Goal: Check status: Check status

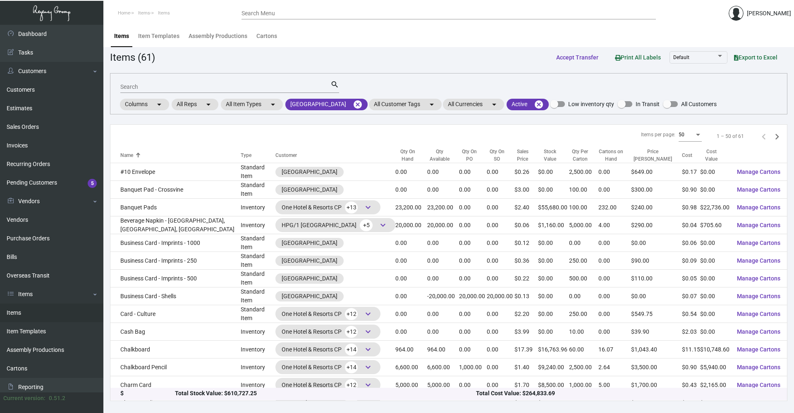
scroll to position [41, 0]
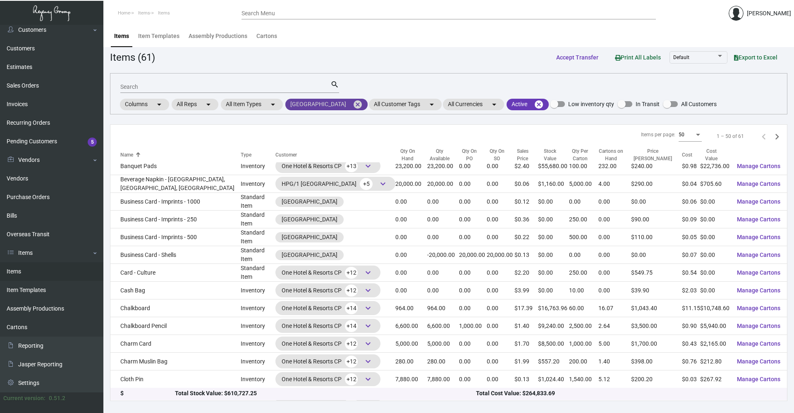
click at [355, 106] on mat-icon "cancel" at bounding box center [358, 105] width 10 height 10
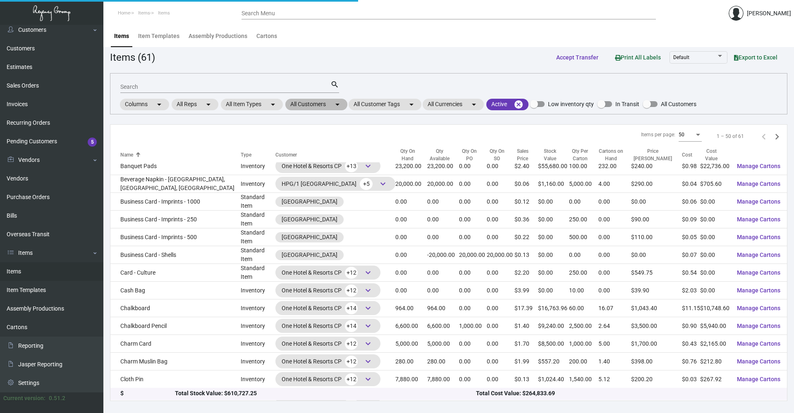
click at [315, 102] on mat-chip "All Customers arrow_drop_down" at bounding box center [316, 105] width 62 height 12
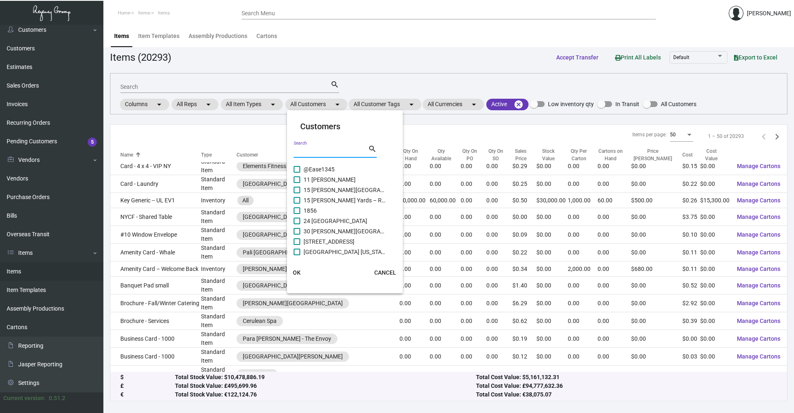
click at [327, 149] on input "Search" at bounding box center [331, 151] width 74 height 7
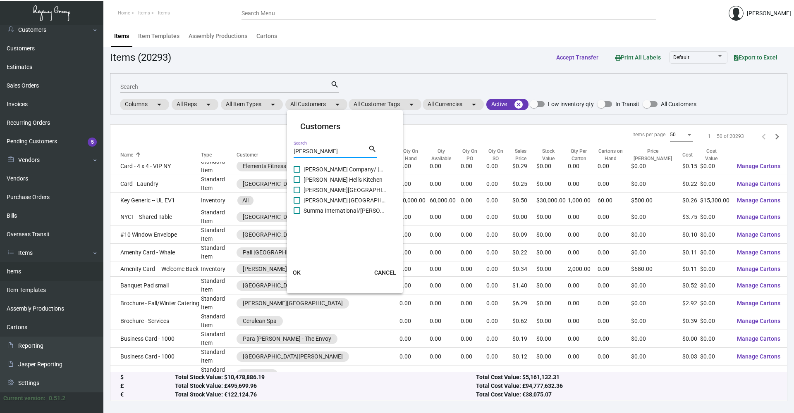
type input "[PERSON_NAME]"
click at [298, 178] on span at bounding box center [297, 180] width 7 height 7
click at [297, 183] on input "[PERSON_NAME] Hell's Kitchen" at bounding box center [296, 183] width 0 height 0
checkbox input "true"
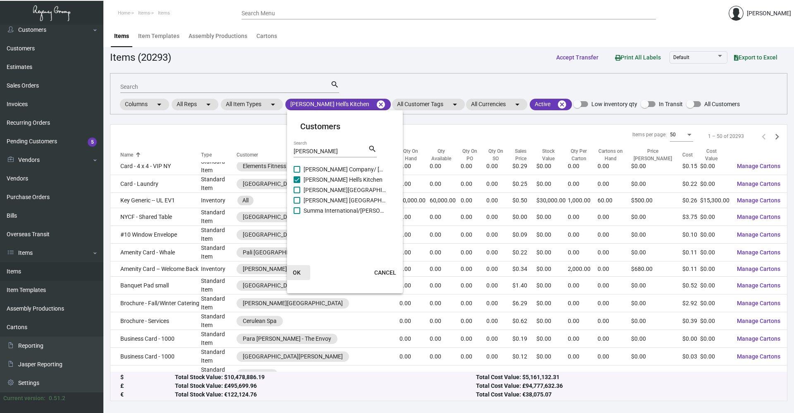
click at [294, 272] on span "OK" at bounding box center [297, 273] width 8 height 7
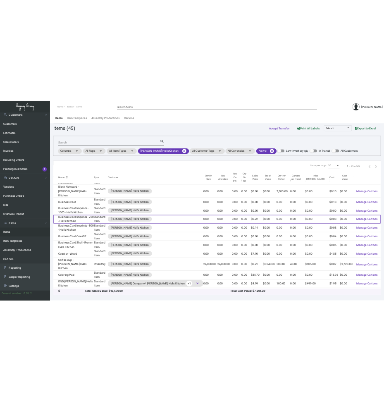
scroll to position [0, 0]
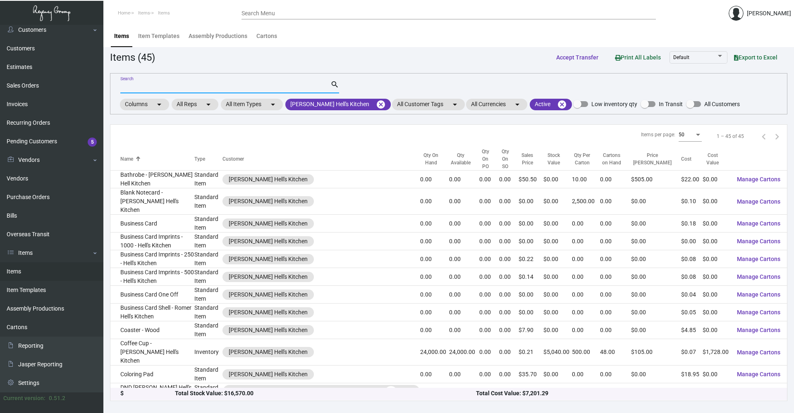
click at [153, 85] on input "Search" at bounding box center [225, 87] width 210 height 7
type input "pen"
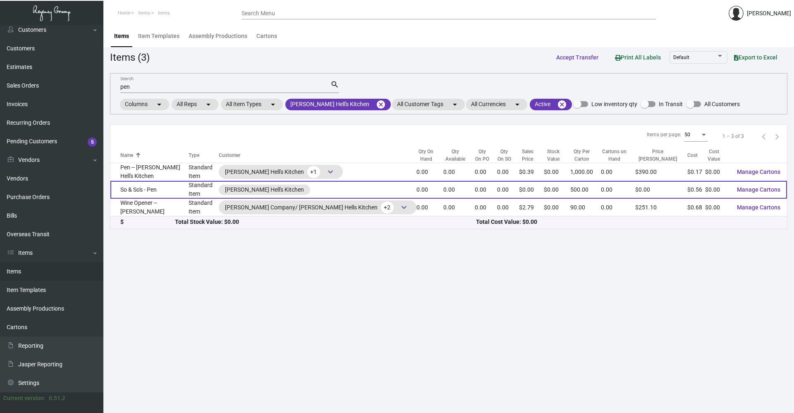
click at [177, 196] on td "So & So's - Pen" at bounding box center [149, 190] width 78 height 18
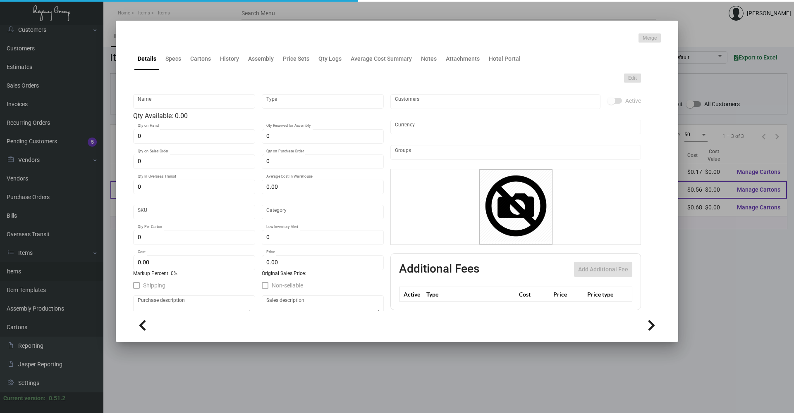
type input "So & So's - Pen"
type input "Standard Item"
type input "$ 0.561"
type input "ROM019-Pen-38"
type input "Standard"
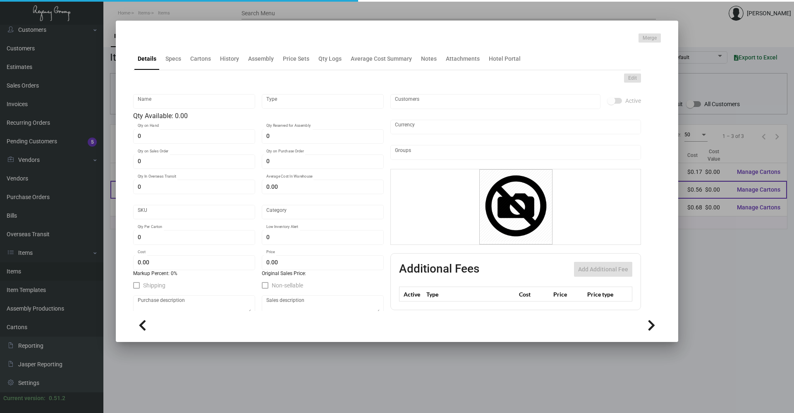
type input "500"
type input "$ 0.561"
type input "$ 0.00"
checkbox input "true"
type input "United States Dollar $"
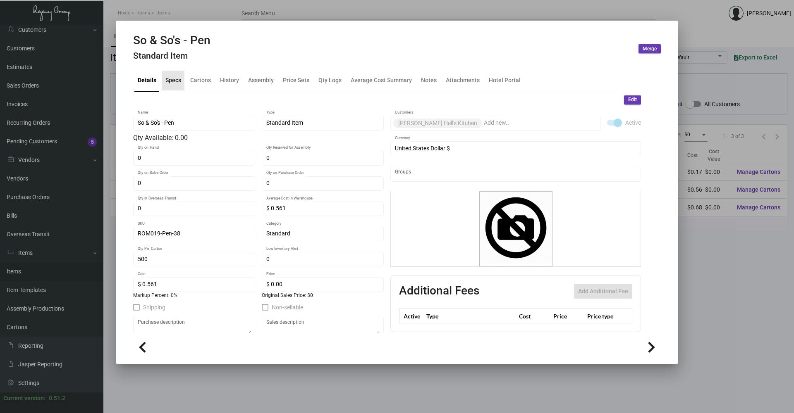
click at [172, 81] on div "Specs" at bounding box center [173, 80] width 16 height 9
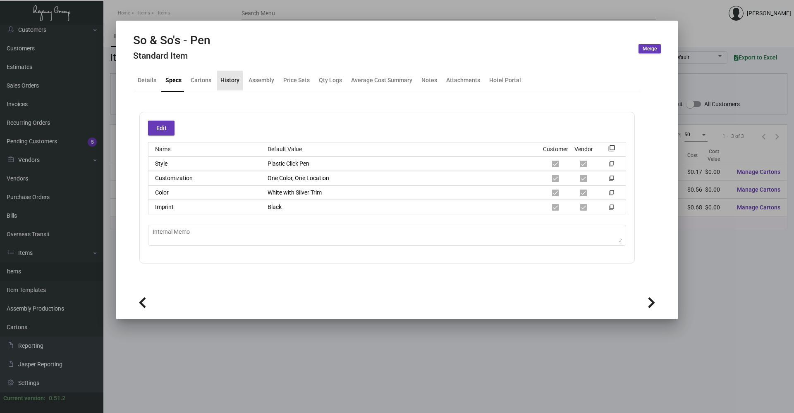
click at [237, 80] on div "History" at bounding box center [229, 80] width 19 height 9
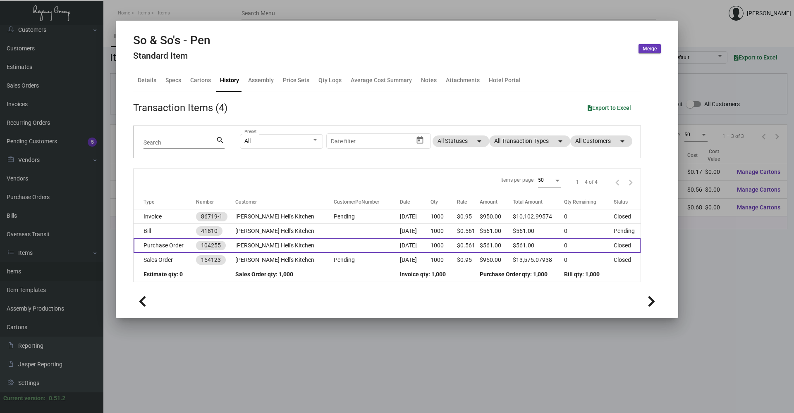
click at [169, 247] on td "Purchase Order" at bounding box center [165, 246] width 62 height 14
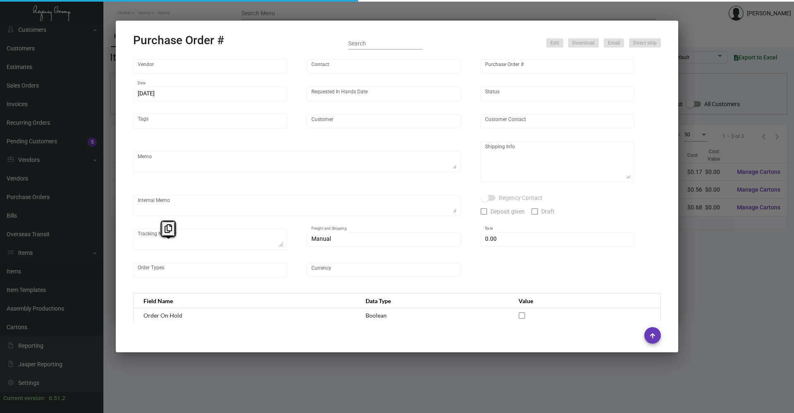
type input "BIC Graphics (Koozie)"
type input "Order Entry"
type input "104255"
type input "[DATE]"
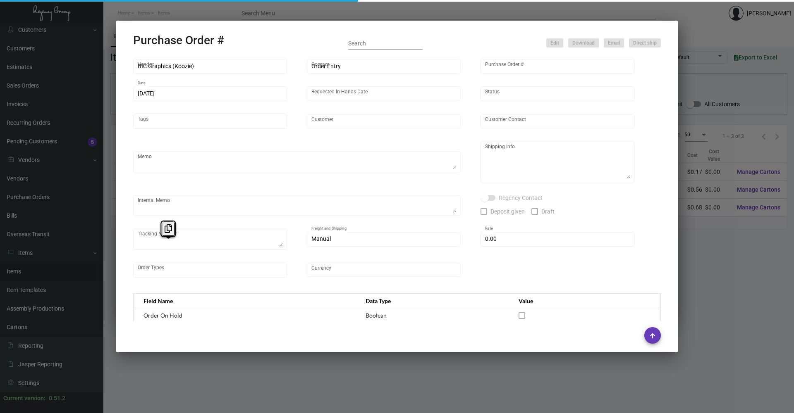
type input "[PERSON_NAME] Hell's Kitchen"
type textarea "BLIND Ship via UPS Ground Acct# 1AY276."
type textarea "Regency Group NJ - [PERSON_NAME] [STREET_ADDRESS]"
checkbox input "true"
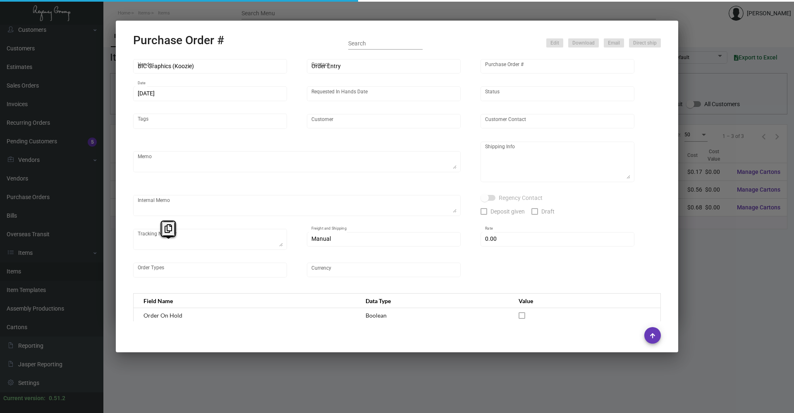
type input "$ 0.00"
type input "United States Dollar $"
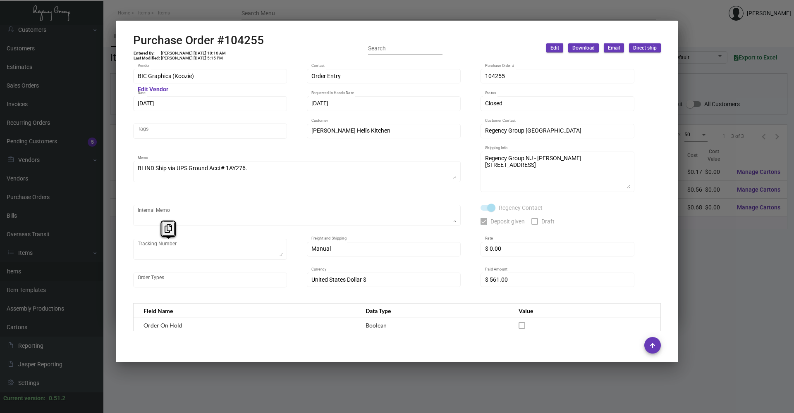
scroll to position [33, 0]
copy h2 "104255"
drag, startPoint x: 222, startPoint y: 43, endPoint x: 270, endPoint y: 45, distance: 48.0
click at [270, 45] on div "Purchase Order #104255 Entered By: [PERSON_NAME] [DATE] 10:16 AM Last Modified:…" at bounding box center [397, 47] width 528 height 29
copy td "[DATE]"
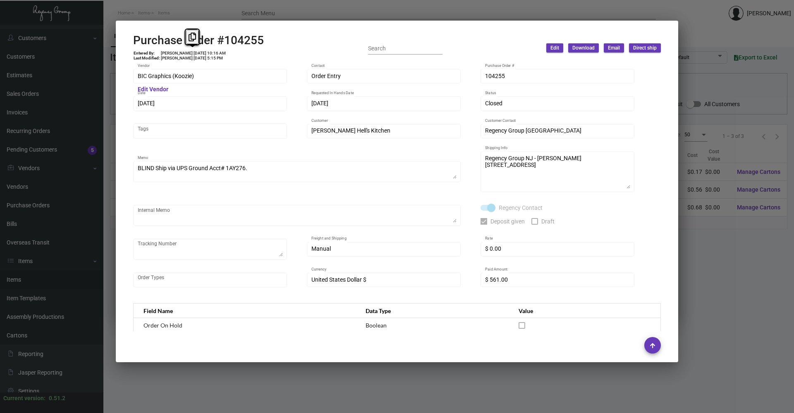
drag, startPoint x: 184, startPoint y: 53, endPoint x: 199, endPoint y: 53, distance: 14.9
click at [199, 53] on td "[PERSON_NAME] [DATE] 10:16 AM" at bounding box center [193, 53] width 66 height 5
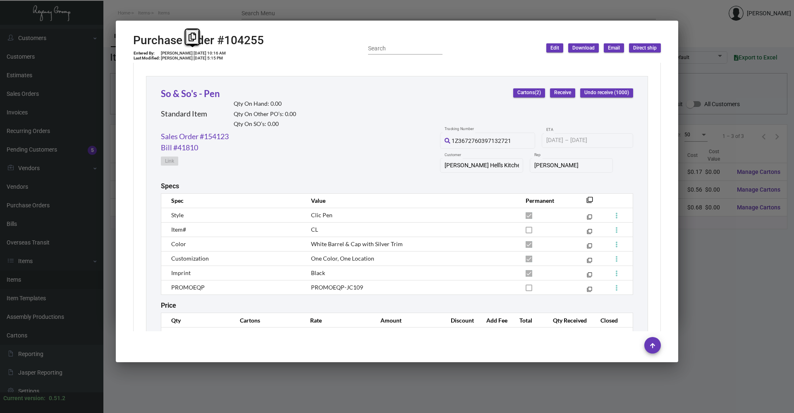
scroll to position [412, 0]
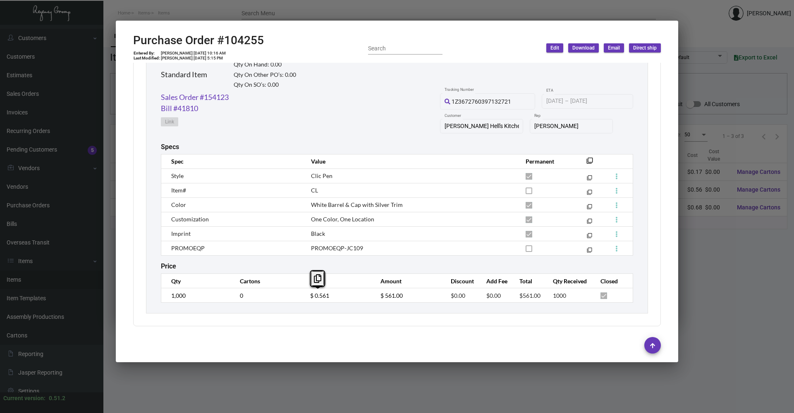
click at [304, 296] on td "$ 0.561" at bounding box center [337, 296] width 70 height 14
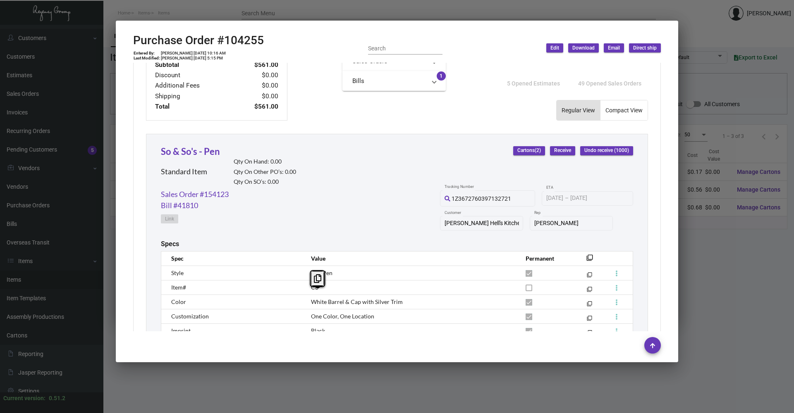
scroll to position [330, 0]
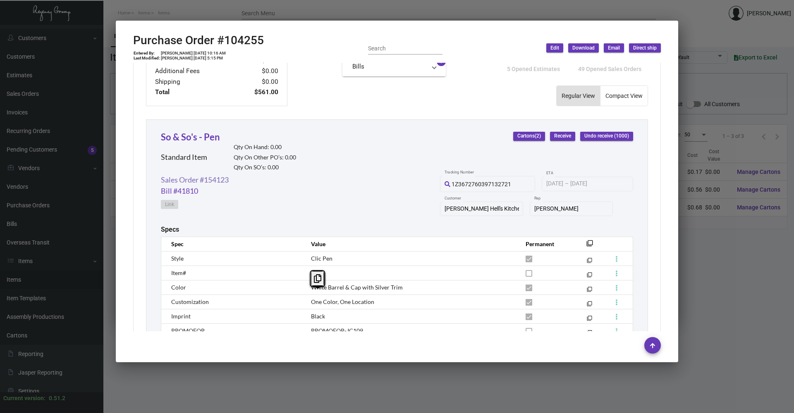
click at [208, 182] on link "Sales Order #154123" at bounding box center [195, 179] width 68 height 11
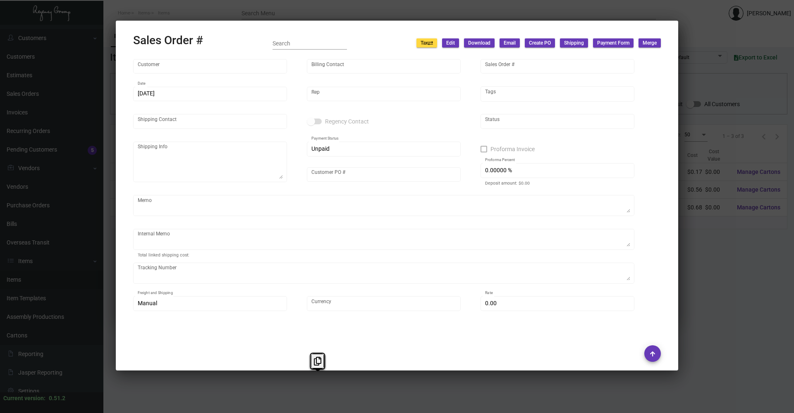
type input "[PERSON_NAME] Hell's Kitchen"
type input "[PERSON_NAME]"
type input "154123"
type input "[DATE]"
type input "[PERSON_NAME]"
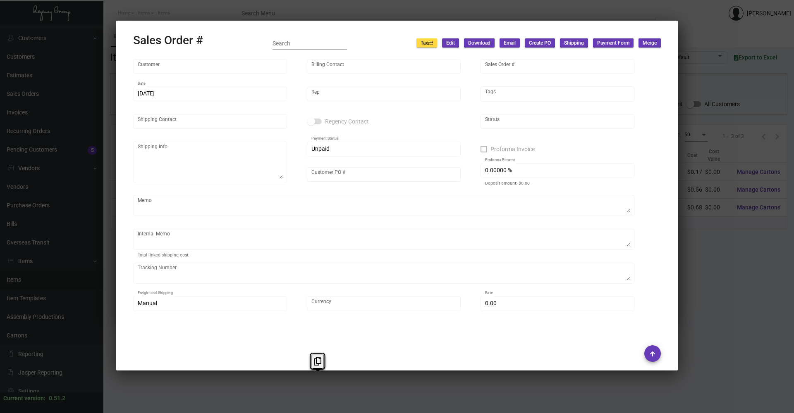
type input "[PERSON_NAME]"
type textarea "[PERSON_NAME] Hell's Kitchen - [PERSON_NAME] [STREET_ADDRESS][US_STATE]"
type input "Pending"
checkbox input "true"
type input "50.00000 %"
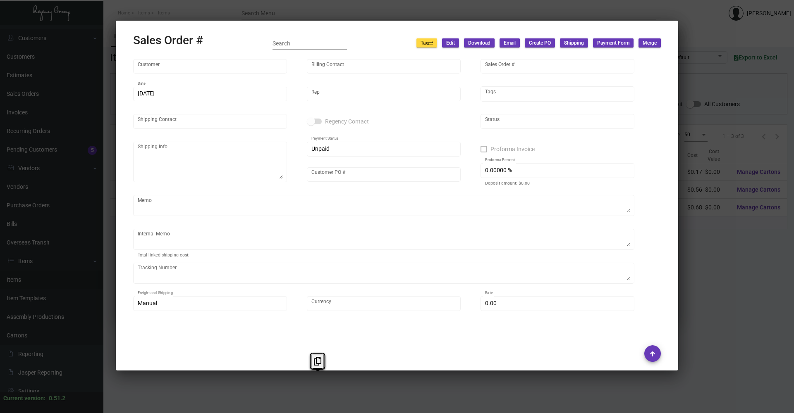
type textarea "[DATE] down-payment rec'd $6,734.46 [DATE] down-payment rec'd $6,734.47 [DATE] …"
type input "United States Dollar $"
type input "$ 42.20"
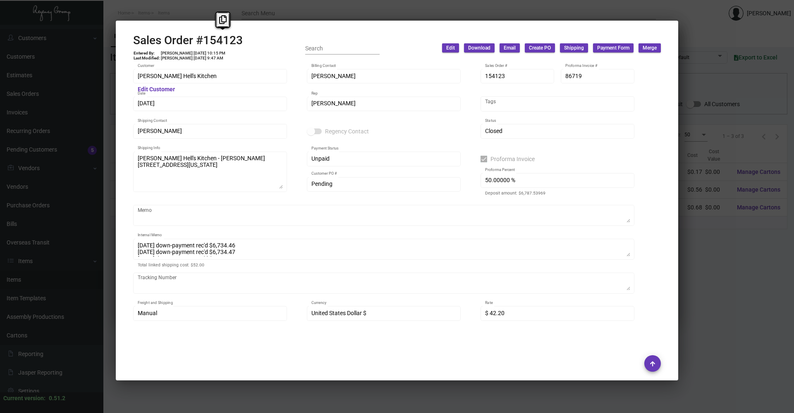
copy h2 "154123"
drag, startPoint x: 243, startPoint y: 45, endPoint x: 205, endPoint y: 42, distance: 37.7
click at [205, 42] on div "Sales Order #154123 Entered By: [PERSON_NAME] [DATE] 10:15 PM Last Modified: [P…" at bounding box center [397, 47] width 528 height 29
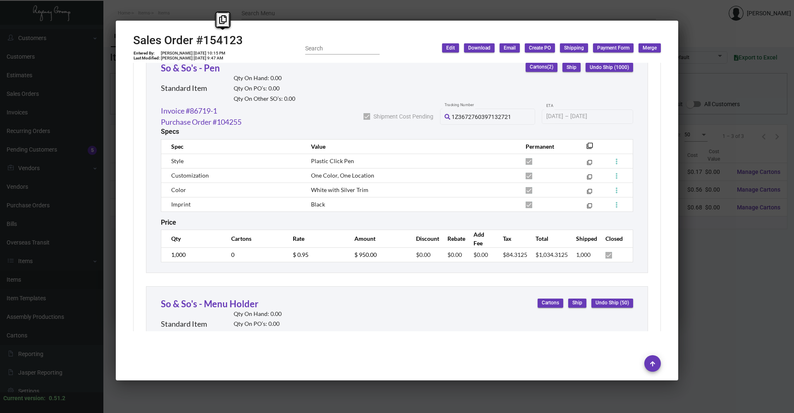
scroll to position [2131, 0]
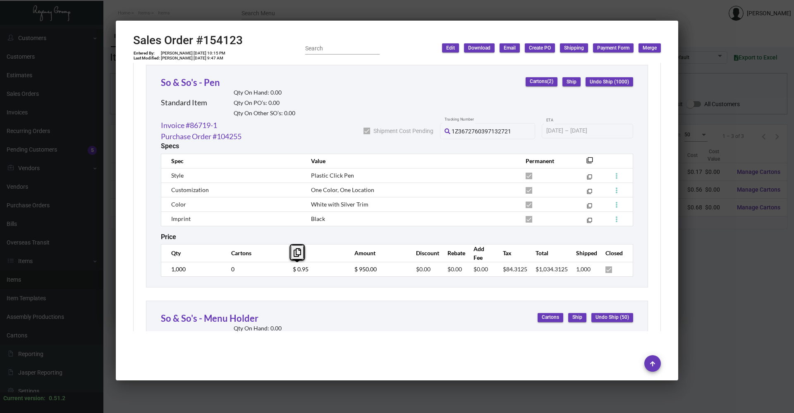
click at [286, 270] on td "$ 0.95" at bounding box center [315, 269] width 62 height 14
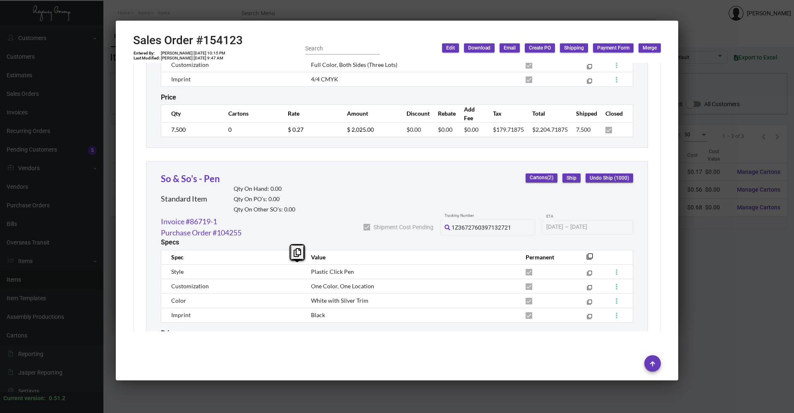
scroll to position [2049, 0]
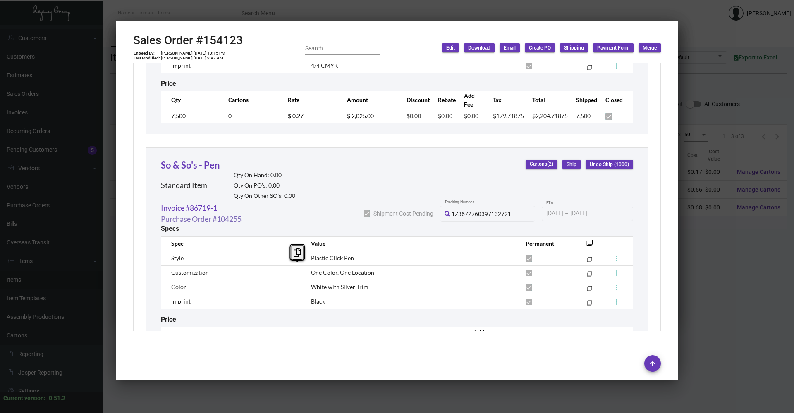
click at [225, 220] on link "Purchase Order #104255" at bounding box center [201, 219] width 81 height 11
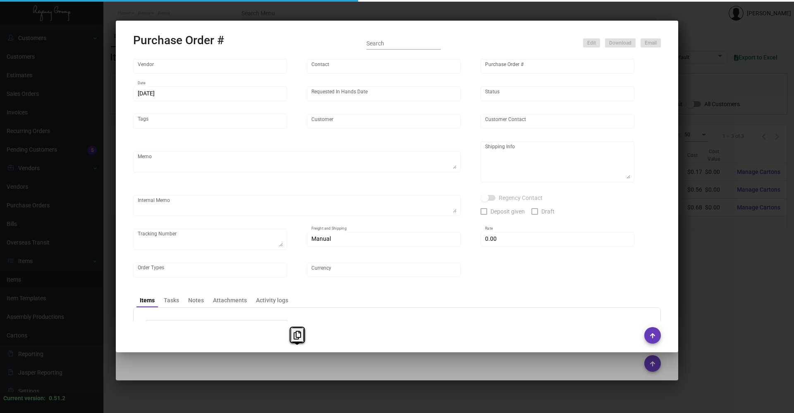
type input "BIC Graphics (Koozie)"
type input "Order Entry"
type input "104255"
type input "[DATE]"
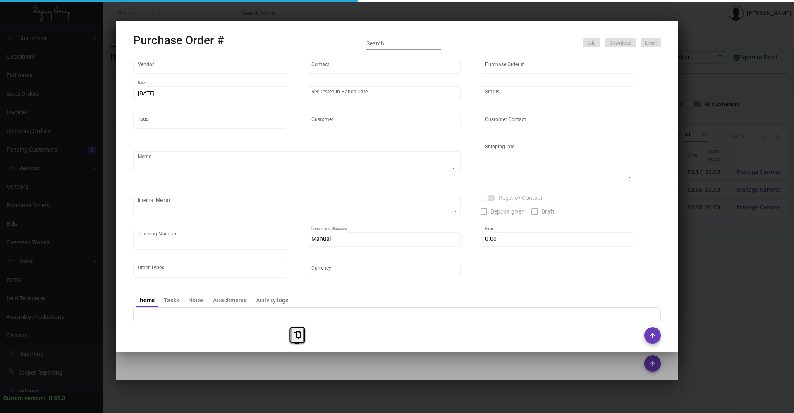
type input "[PERSON_NAME] Hell's Kitchen"
type textarea "BLIND Ship via UPS Ground Acct# 1AY276."
type textarea "Regency Group NJ - [PERSON_NAME] [STREET_ADDRESS]"
checkbox input "true"
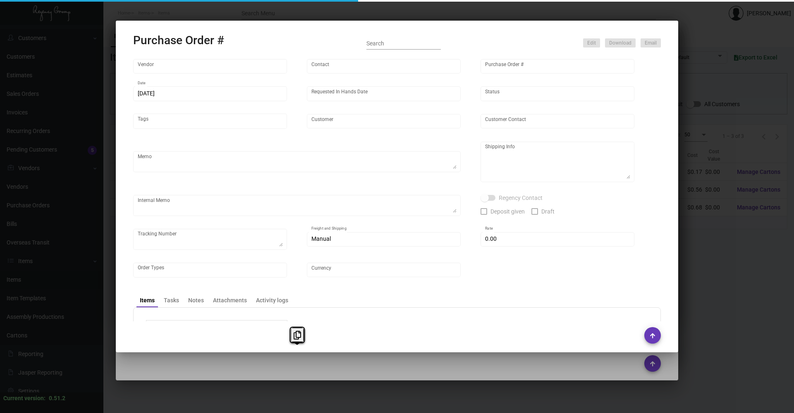
type input "$ 0.00"
type input "United States Dollar $"
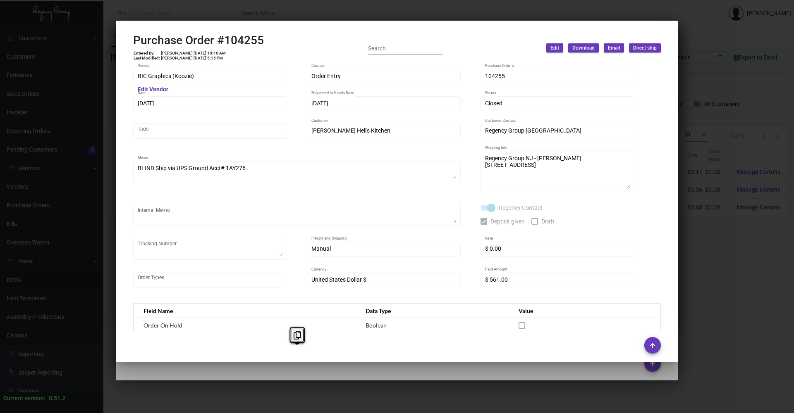
click at [178, 10] on div at bounding box center [397, 206] width 794 height 413
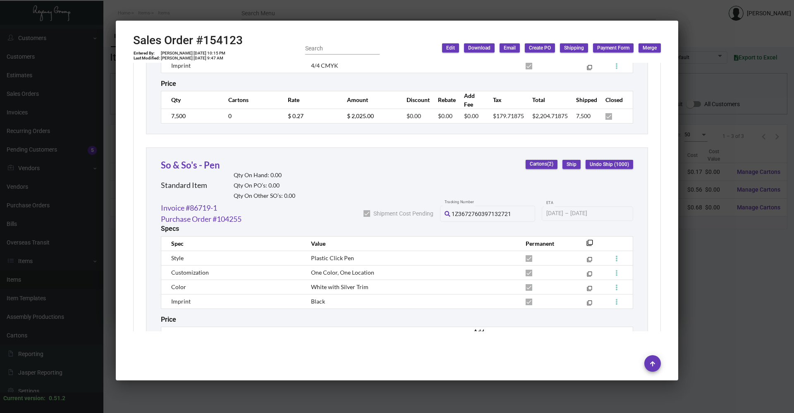
click at [732, 292] on div at bounding box center [397, 206] width 794 height 413
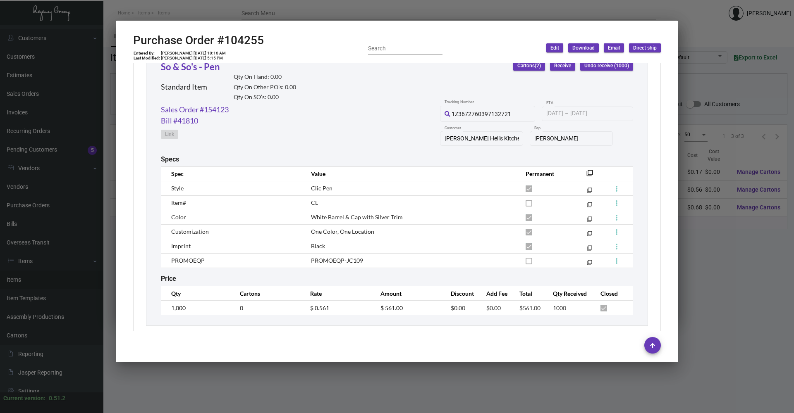
scroll to position [412, 0]
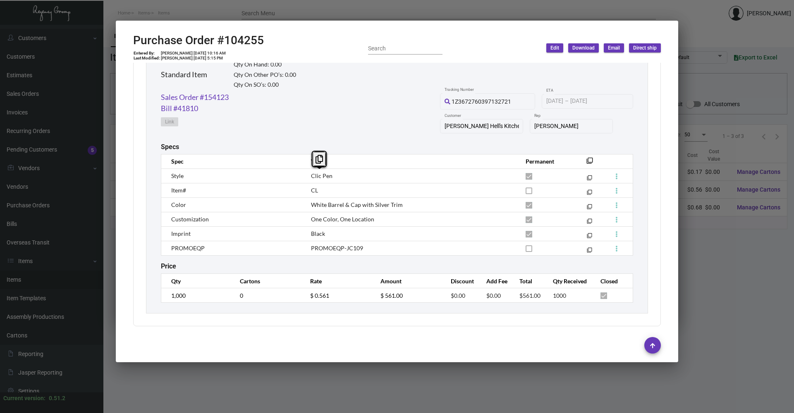
copy span "Clic Pen"
drag, startPoint x: 334, startPoint y: 177, endPoint x: 302, endPoint y: 176, distance: 31.4
click at [303, 176] on td "Clic Pen" at bounding box center [410, 176] width 215 height 14
click at [431, 223] on td "One Color, One Location" at bounding box center [410, 219] width 215 height 14
copy span "White Barrel & Cap with Silver Trim"
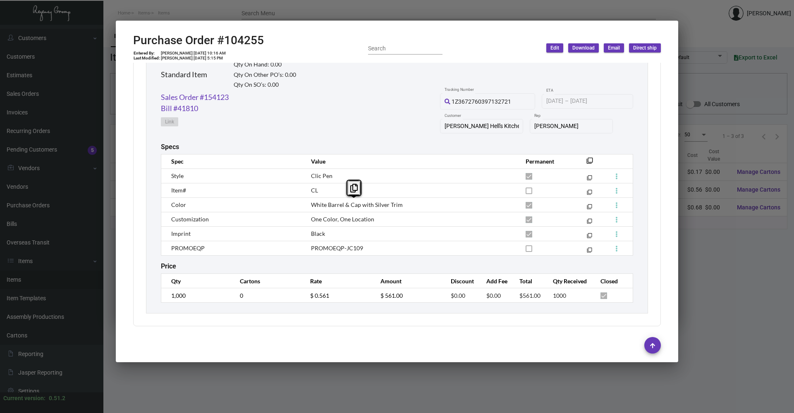
drag, startPoint x: 308, startPoint y: 206, endPoint x: 397, endPoint y: 205, distance: 88.5
click at [397, 205] on td "White Barrel & Cap with Silver Trim" at bounding box center [410, 205] width 215 height 14
drag, startPoint x: 321, startPoint y: 214, endPoint x: 317, endPoint y: 216, distance: 4.8
click at [320, 214] on td "One Color, One Location" at bounding box center [410, 219] width 215 height 14
copy span "One Color, One Location"
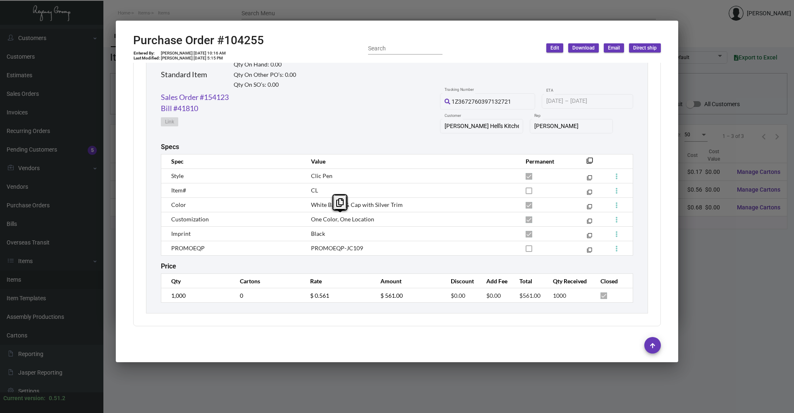
drag, startPoint x: 309, startPoint y: 217, endPoint x: 372, endPoint y: 217, distance: 62.4
click at [372, 217] on td "One Color, One Location" at bounding box center [410, 219] width 215 height 14
click at [705, 24] on div at bounding box center [397, 206] width 794 height 413
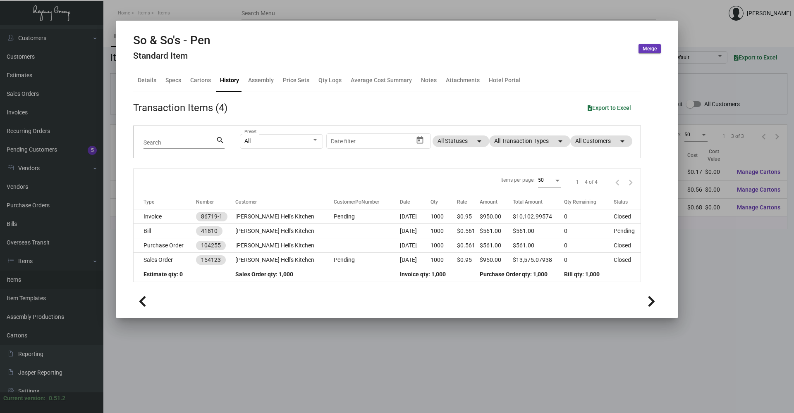
click at [696, 22] on div at bounding box center [397, 206] width 794 height 413
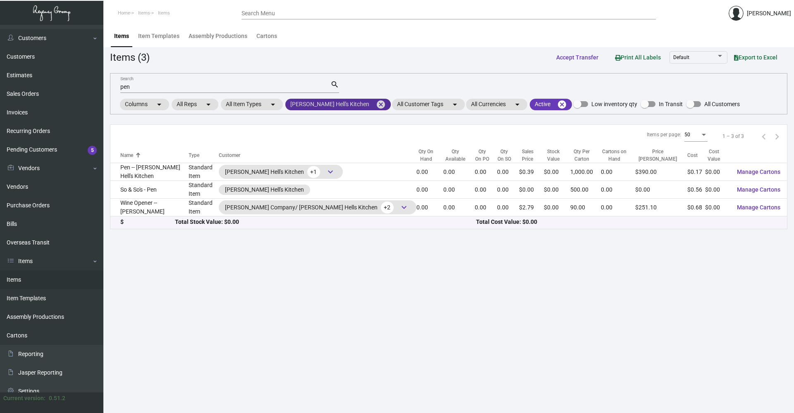
click at [376, 106] on mat-icon "cancel" at bounding box center [381, 105] width 10 height 10
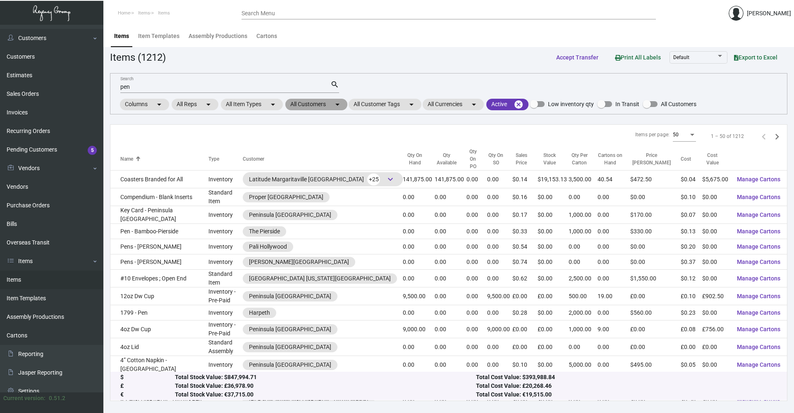
click at [337, 106] on mat-icon "arrow_drop_down" at bounding box center [337, 105] width 10 height 10
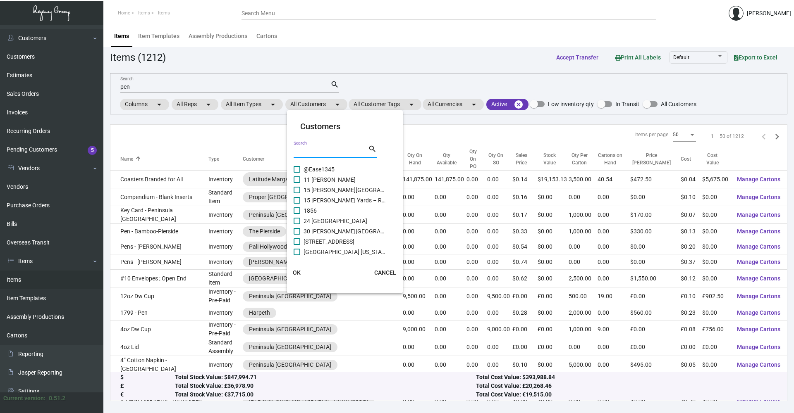
click at [328, 149] on input "Search" at bounding box center [331, 151] width 74 height 7
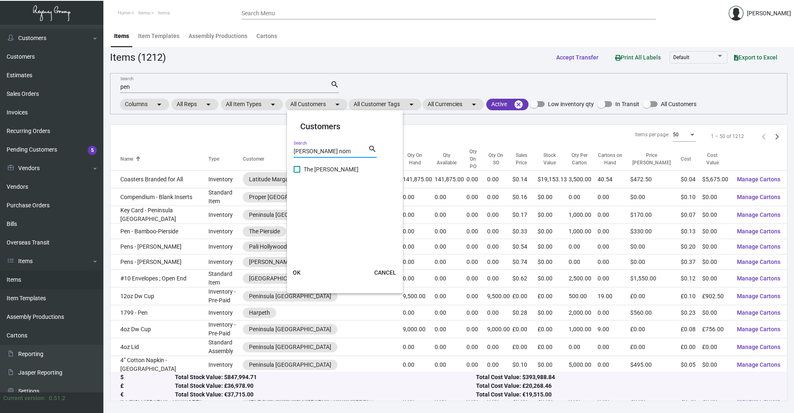
type input "[PERSON_NAME] nom"
click at [313, 165] on span "The [PERSON_NAME]" at bounding box center [344, 170] width 83 height 10
click at [297, 173] on input "The [PERSON_NAME]" at bounding box center [296, 173] width 0 height 0
checkbox input "true"
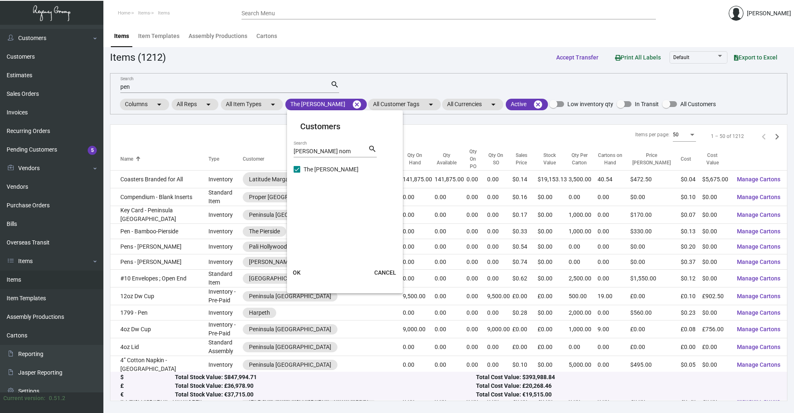
click at [299, 275] on span "OK" at bounding box center [297, 273] width 8 height 7
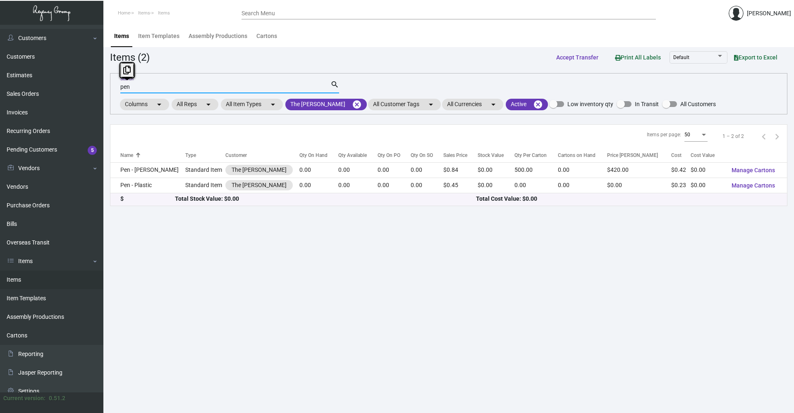
drag, startPoint x: 157, startPoint y: 84, endPoint x: 117, endPoint y: 81, distance: 39.8
click at [113, 84] on div "pen Search search Columns arrow_drop_down All Reps arrow_drop_down All Item Typ…" at bounding box center [448, 93] width 677 height 41
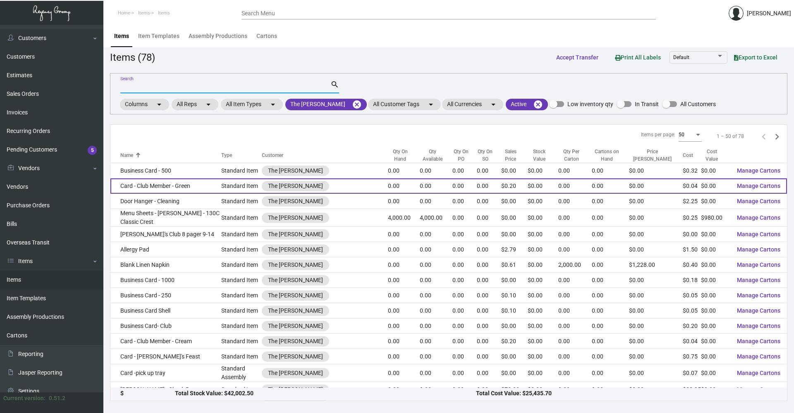
click at [209, 186] on td "Card - Club Member - Green" at bounding box center [165, 186] width 111 height 15
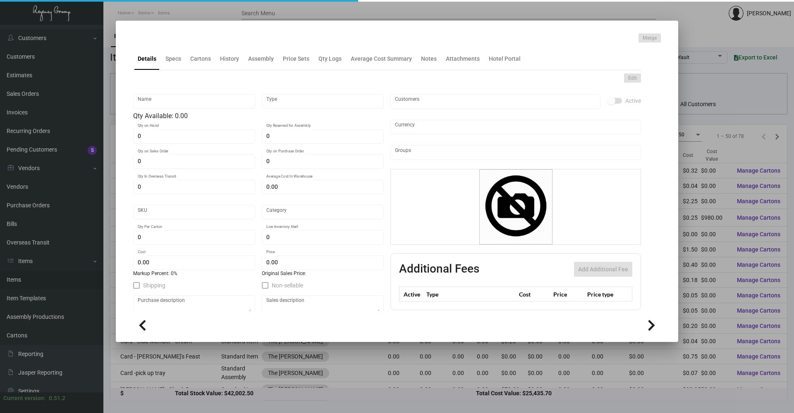
type input "Card - Club Member - Green"
type input "Standard Item"
type input "$ 0.00"
type input "Standard"
type input "$ 0.04"
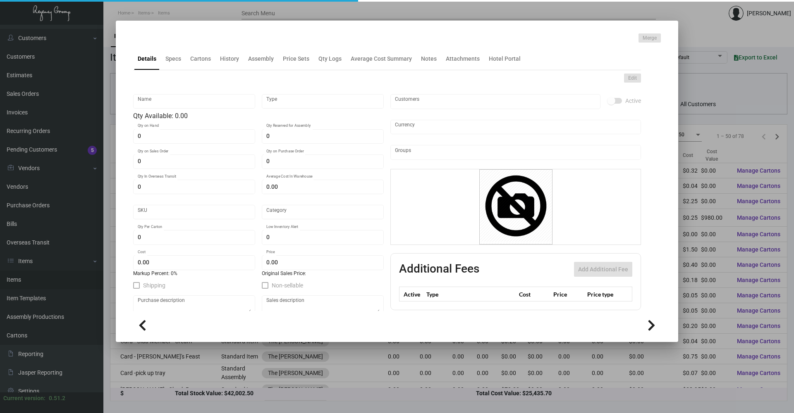
type input "$ 0.199"
checkbox input "true"
type input "United States Dollar $"
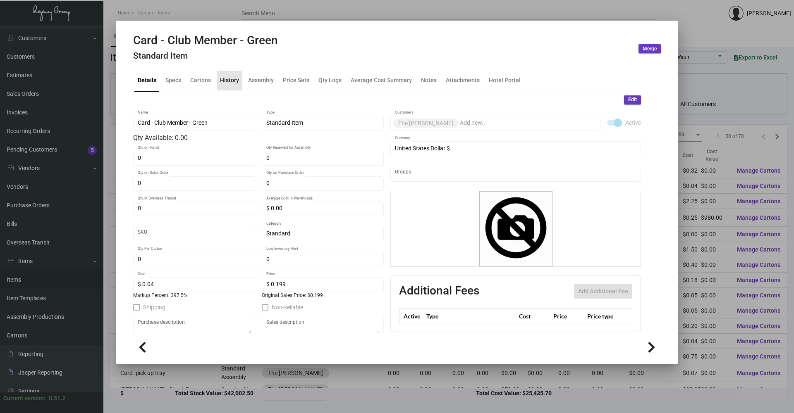
click at [234, 84] on div "History" at bounding box center [229, 80] width 19 height 9
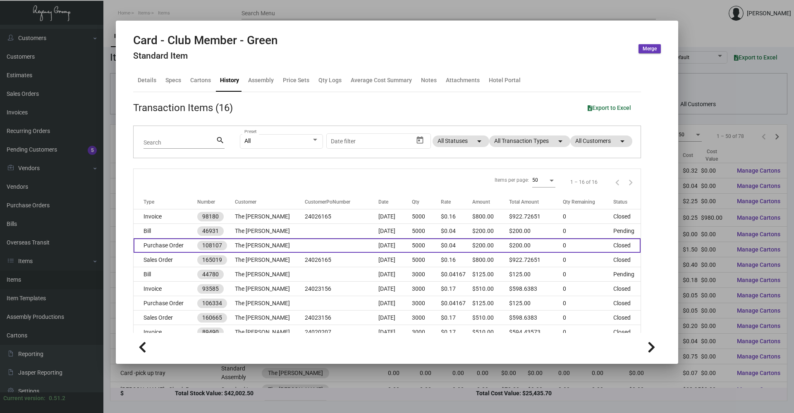
click at [256, 245] on td "The [PERSON_NAME]" at bounding box center [270, 246] width 70 height 14
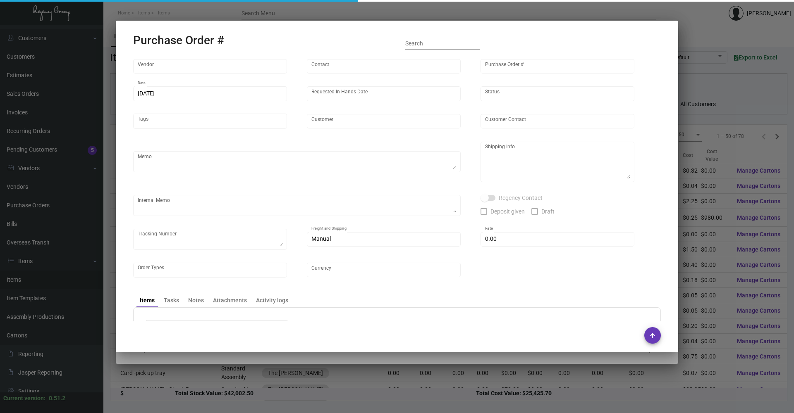
type input "Printech Business Systems Inc"
type input "[PERSON_NAME]"
type input "108107"
type input "[DATE]"
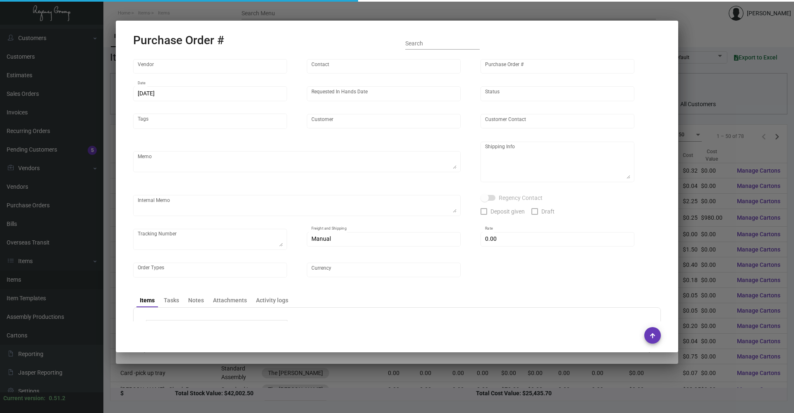
type input "The [PERSON_NAME]"
type input "[PERSON_NAME]"
type textarea "“PLEASE SEND PDF PROOFS TO OUR ART TEAM; [EMAIL_ADDRESS][DOMAIN_NAME] WITH ME I…"
type textarea "The [PERSON_NAME] - [PERSON_NAME] [STREET_ADDRESS][US_STATE]"
type textarea "Label provided to vendor to ship to hotel. UPS Ground Cost $11.30"
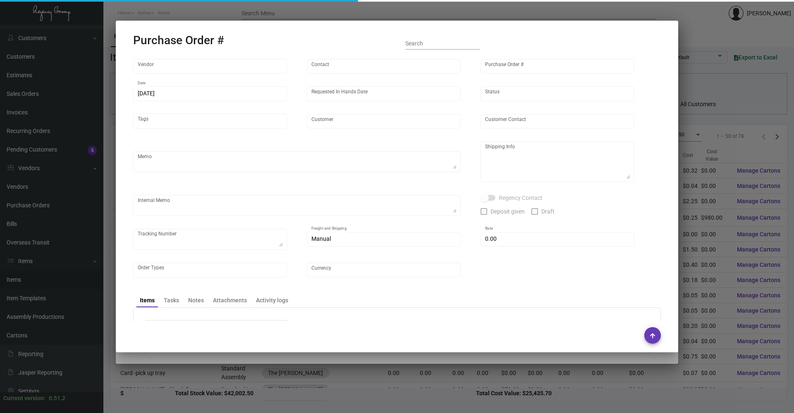
type input "$ 0.00"
type input "United States Dollar $"
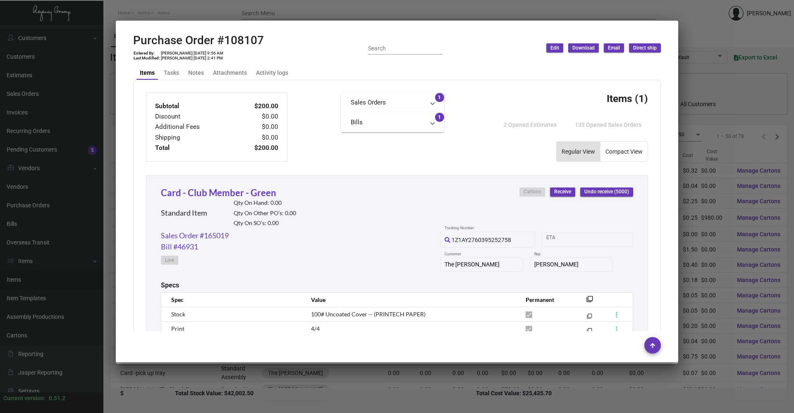
scroll to position [398, 0]
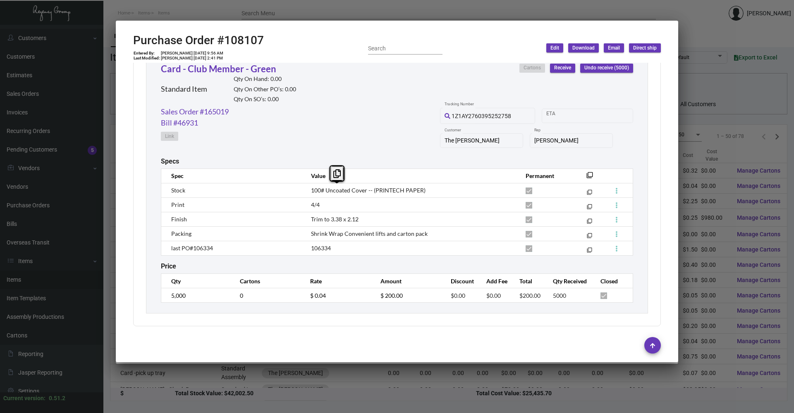
drag, startPoint x: 310, startPoint y: 190, endPoint x: 364, endPoint y: 186, distance: 54.3
click at [364, 186] on td "100# Uncoated Cover -- (PRINTECH PAPER)" at bounding box center [410, 190] width 215 height 14
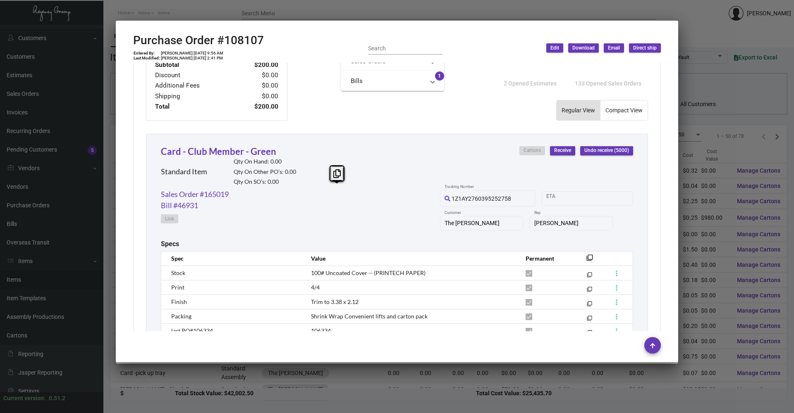
scroll to position [356, 0]
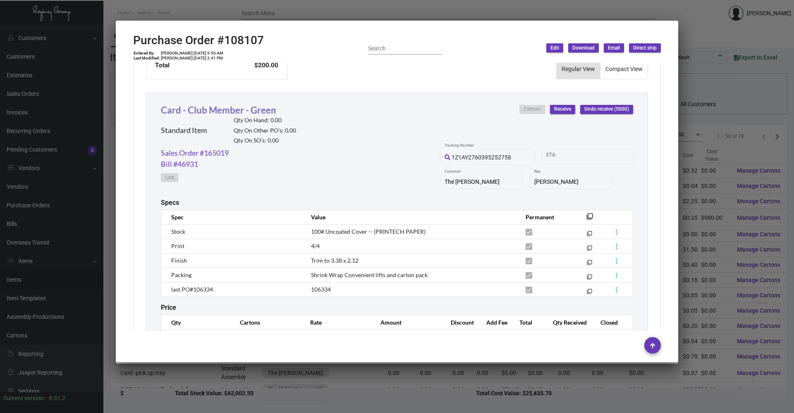
drag, startPoint x: 275, startPoint y: 109, endPoint x: 174, endPoint y: 110, distance: 100.9
click at [174, 110] on div "Card - Club Member - Green Standard Item Qty On Hand: 0.00 Qty On Other PO’s: 0…" at bounding box center [228, 125] width 135 height 44
drag, startPoint x: 160, startPoint y: 112, endPoint x: 430, endPoint y: 110, distance: 269.6
click at [430, 110] on div "Card - Club Member - Green Standard Item Qty On Hand: 0.00 Qty On Other PO’s: 0…" at bounding box center [397, 224] width 502 height 263
click at [300, 184] on div "Sales Order #165019 Bill #46931 Link 1Z1AY2760395252758 Tracking Number Start d…" at bounding box center [397, 173] width 472 height 51
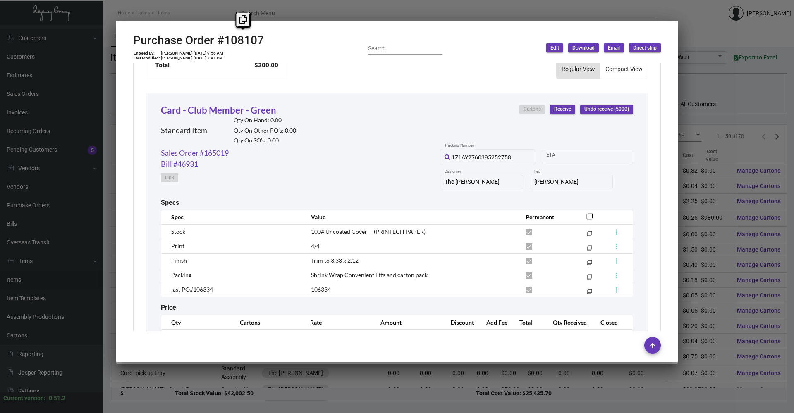
copy h2 "108107"
drag, startPoint x: 226, startPoint y: 40, endPoint x: 265, endPoint y: 43, distance: 38.9
click at [265, 43] on div "Purchase Order #108107 Entered By: [PERSON_NAME] [DATE] 9:56 AM Last Modified: …" at bounding box center [397, 47] width 528 height 29
copy td "[DATE]"
drag, startPoint x: 195, startPoint y: 52, endPoint x: 209, endPoint y: 53, distance: 14.6
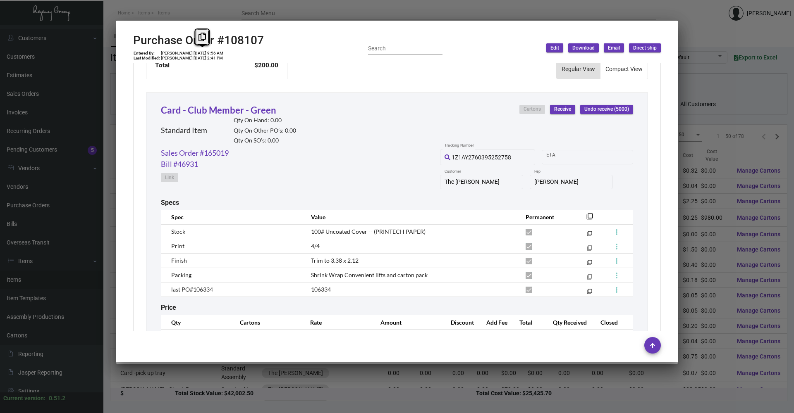
click at [209, 53] on td "[PERSON_NAME] [DATE] 9:56 AM" at bounding box center [191, 53] width 63 height 5
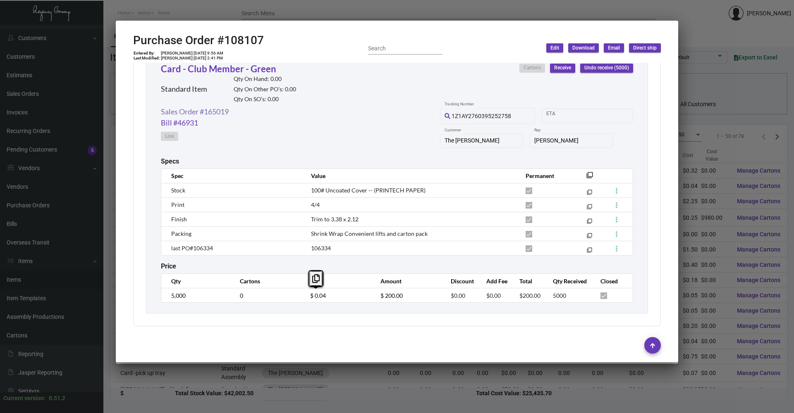
click at [223, 109] on link "Sales Order #165019" at bounding box center [195, 111] width 68 height 11
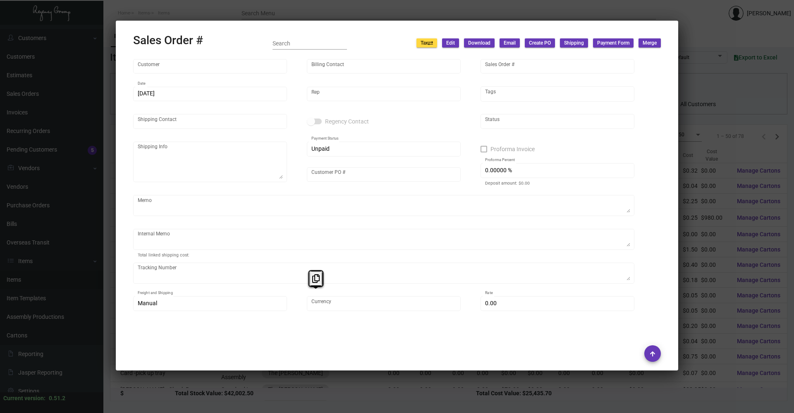
type input "The [PERSON_NAME]"
type input "Accounts Payable"
type input "165019"
type input "[DATE]"
type input "[PERSON_NAME]"
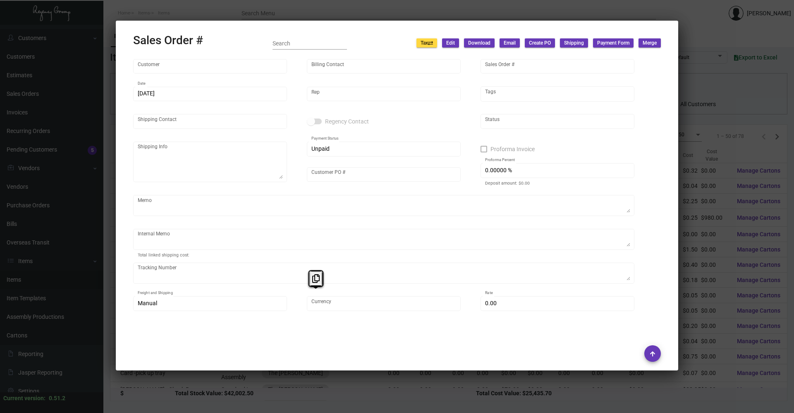
type input "[PERSON_NAME]"
type textarea "The [PERSON_NAME] - [PERSON_NAME] [STREET_ADDRESS][US_STATE]"
type input "24026165"
type textarea "Label provided to vendor to ship to hotel. UPS Ground Cost $11.30"
type input "United States Dollar $"
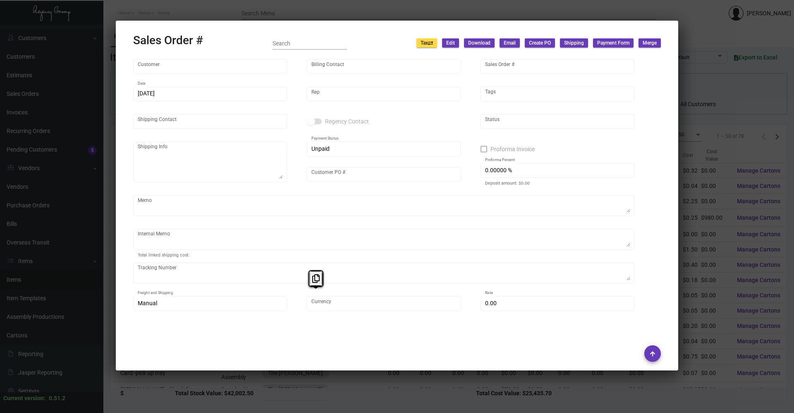
type input "$ 47.51"
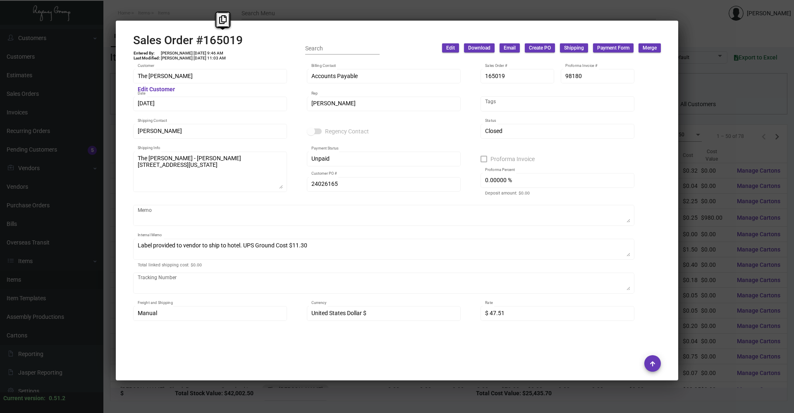
copy h2 "165019"
drag, startPoint x: 205, startPoint y: 42, endPoint x: 243, endPoint y: 42, distance: 37.2
click at [243, 42] on div "Sales Order #165019 Entered By: [PERSON_NAME] [DATE] 9:46 AM Last Modified: [PE…" at bounding box center [397, 47] width 528 height 29
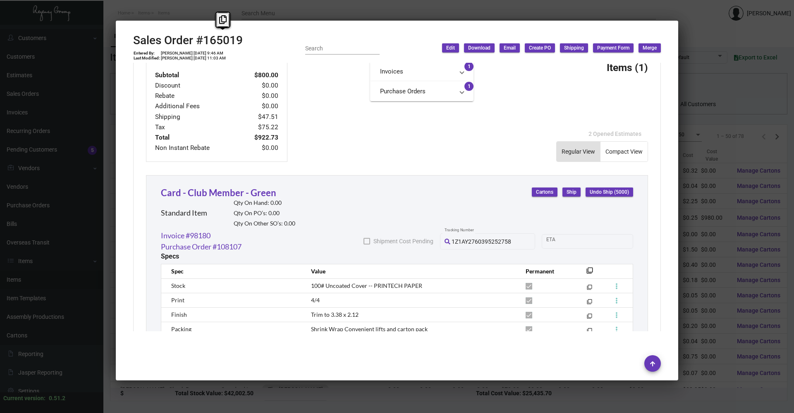
scroll to position [419, 0]
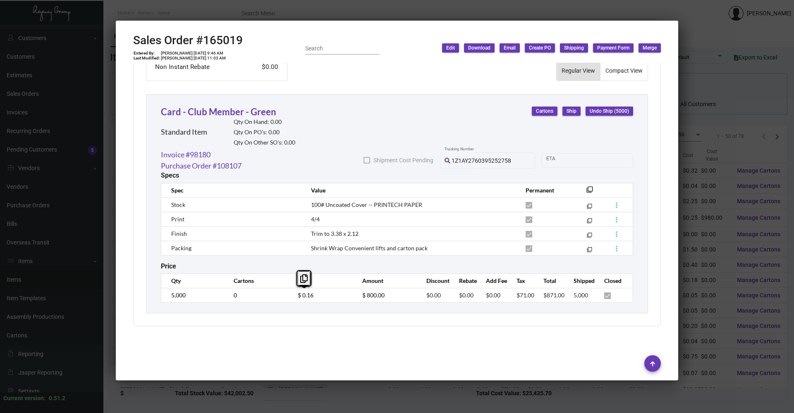
click at [291, 294] on td "$ 0.16" at bounding box center [321, 295] width 64 height 14
click at [225, 165] on link "Purchase Order #108107" at bounding box center [201, 165] width 81 height 11
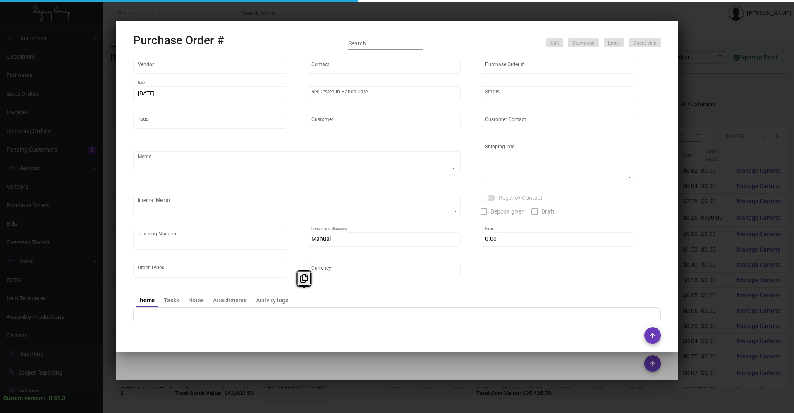
type input "Printech Business Systems Inc"
type input "[PERSON_NAME]"
type input "108107"
type input "[DATE]"
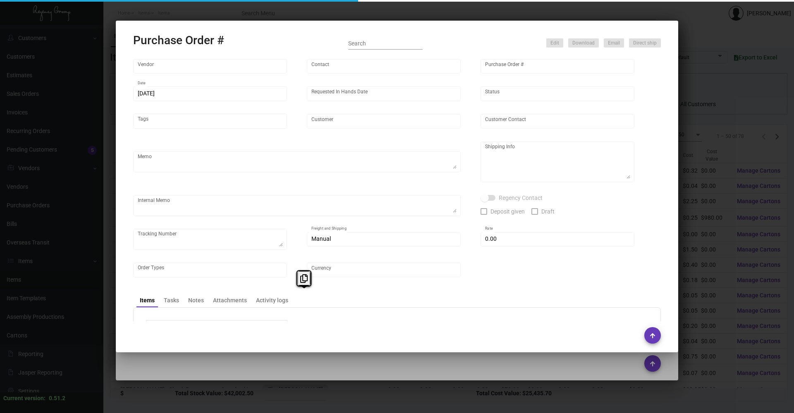
type input "The [PERSON_NAME]"
type input "[PERSON_NAME]"
type textarea "“PLEASE SEND PDF PROOFS TO OUR ART TEAM; [EMAIL_ADDRESS][DOMAIN_NAME] WITH ME I…"
type textarea "The [PERSON_NAME] - [PERSON_NAME] [STREET_ADDRESS][US_STATE]"
type textarea "Label provided to vendor to ship to hotel. UPS Ground Cost $11.30"
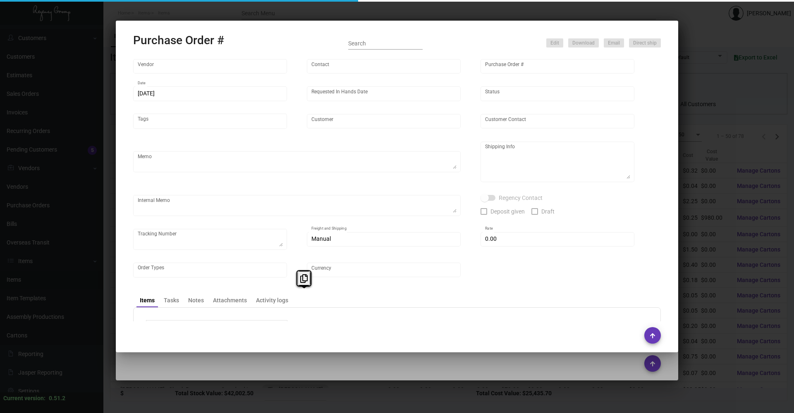
type input "$ 0.00"
type input "United States Dollar $"
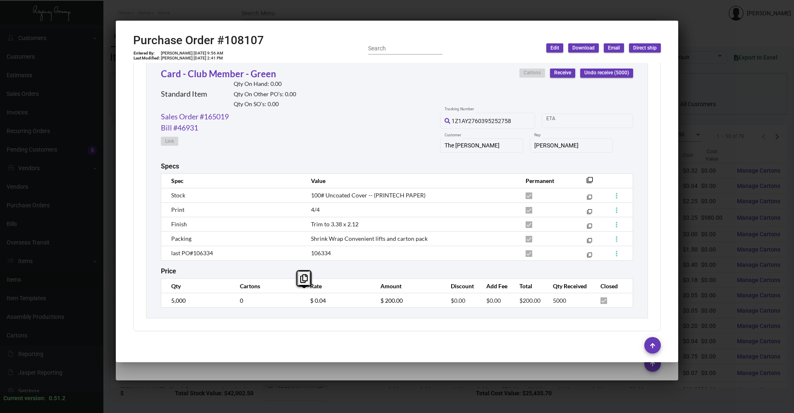
scroll to position [398, 0]
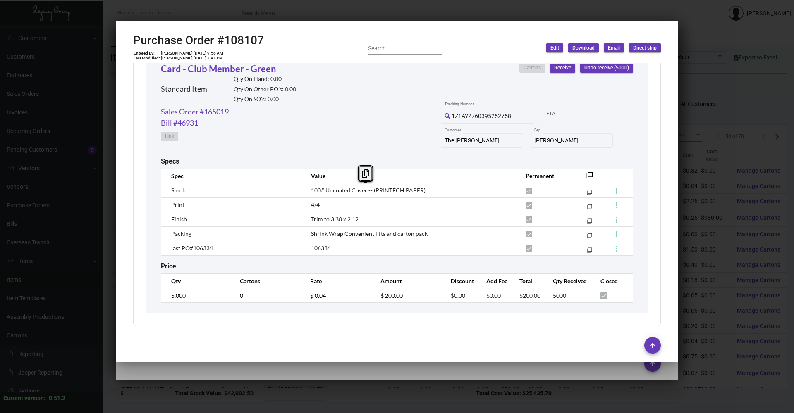
copy span "100# Uncoated Cover -- (PRINTECH PAPER)"
drag, startPoint x: 429, startPoint y: 190, endPoint x: 309, endPoint y: 189, distance: 120.3
click at [309, 189] on td "100# Uncoated Cover -- (PRINTECH PAPER)" at bounding box center [410, 190] width 215 height 14
drag, startPoint x: 365, startPoint y: 220, endPoint x: 308, endPoint y: 220, distance: 57.9
click at [308, 220] on td "Trim to 3.38 x 2.12" at bounding box center [410, 219] width 215 height 14
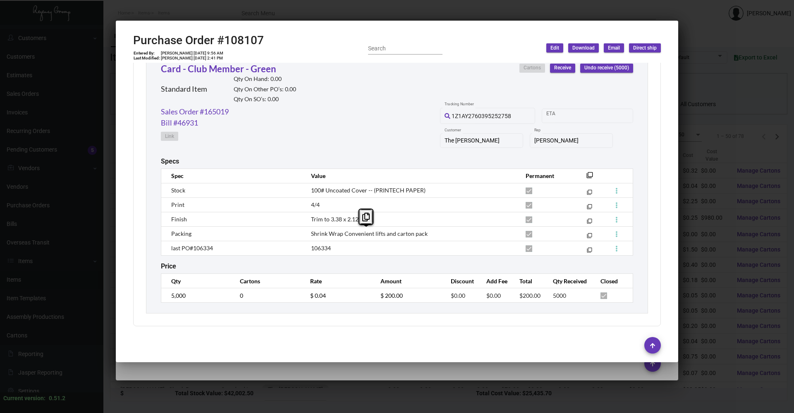
drag, startPoint x: 438, startPoint y: 235, endPoint x: 309, endPoint y: 234, distance: 129.4
click at [309, 234] on td "Shrink Wrap Convenient lifts and carton pack" at bounding box center [410, 234] width 215 height 14
click at [320, 225] on td "Trim to 3.38 x 2.12" at bounding box center [410, 219] width 215 height 14
drag, startPoint x: 321, startPoint y: 206, endPoint x: 307, endPoint y: 207, distance: 14.1
click at [307, 207] on td "4/4" at bounding box center [410, 205] width 215 height 14
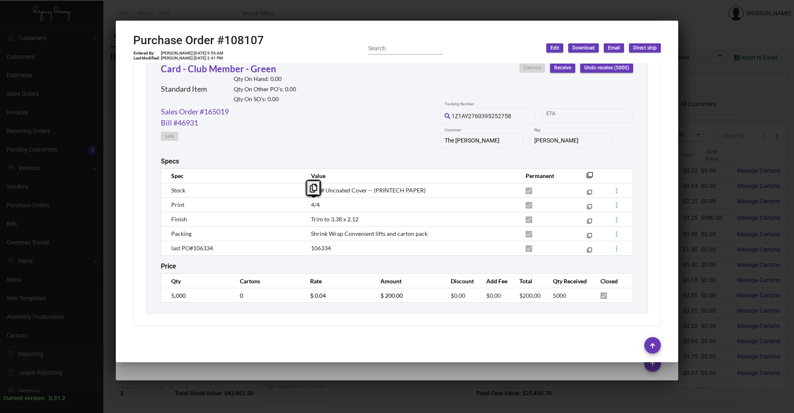
click at [736, 19] on div at bounding box center [397, 206] width 794 height 413
